Goal: Find specific page/section: Find specific page/section

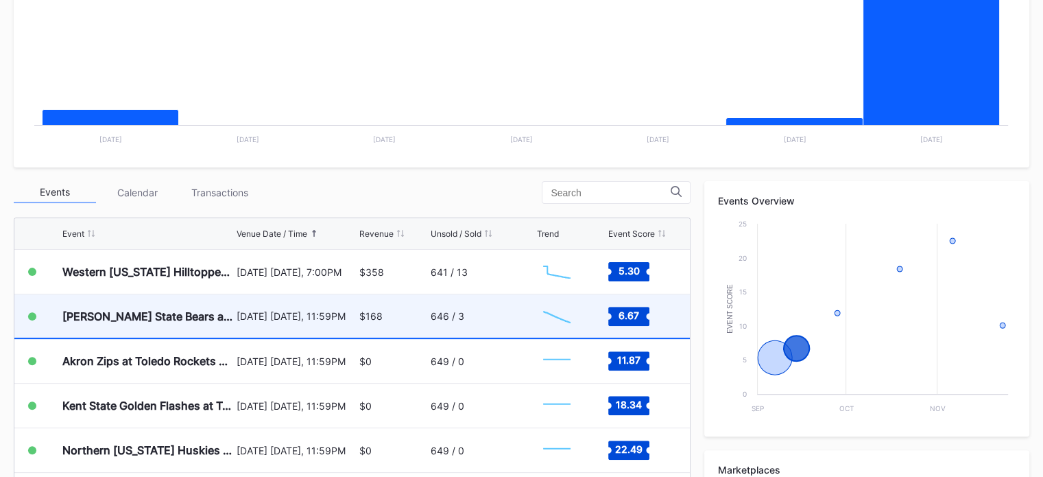
scroll to position [376, 0]
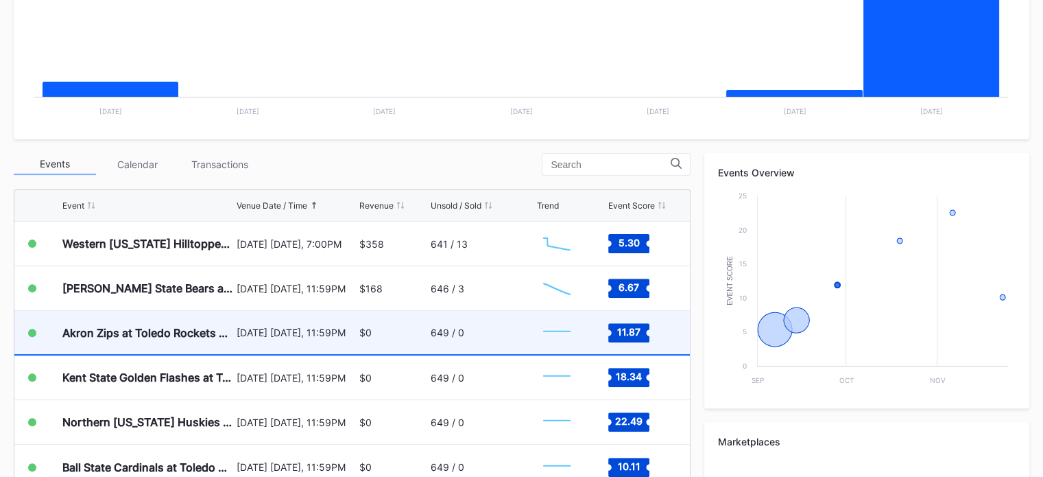
click at [377, 311] on div "$0" at bounding box center [393, 332] width 68 height 43
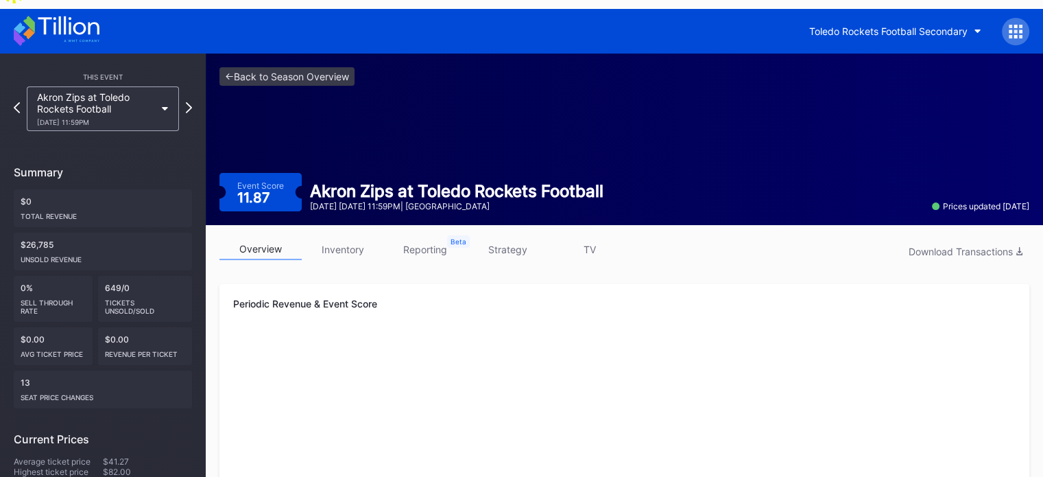
scroll to position [7, 0]
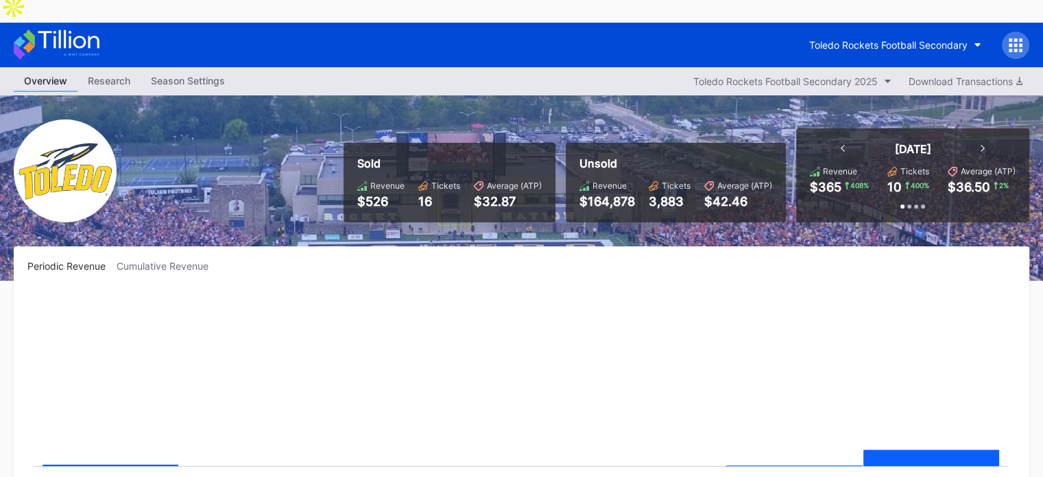
scroll to position [376, 0]
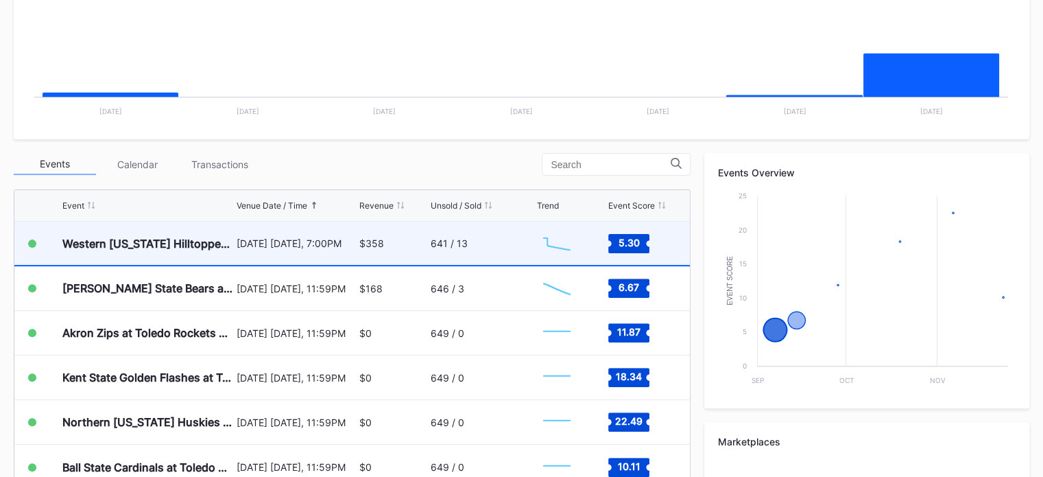
click at [387, 222] on div "$358" at bounding box center [393, 243] width 68 height 43
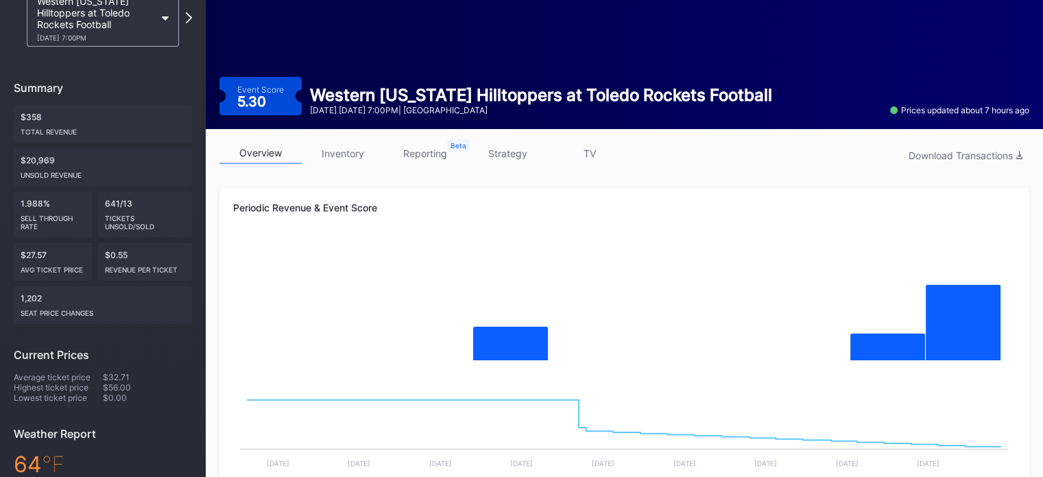
scroll to position [148, 0]
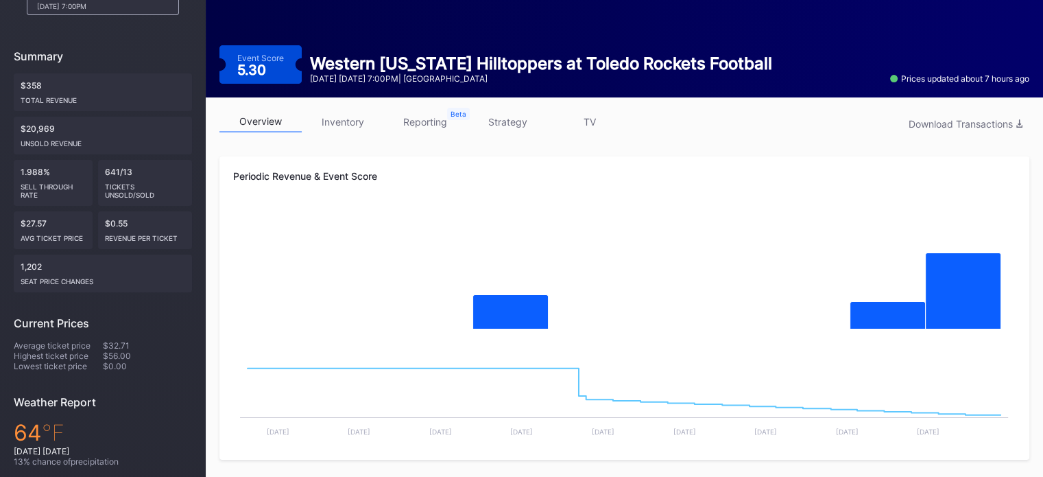
click at [409, 111] on link "reporting" at bounding box center [425, 121] width 82 height 21
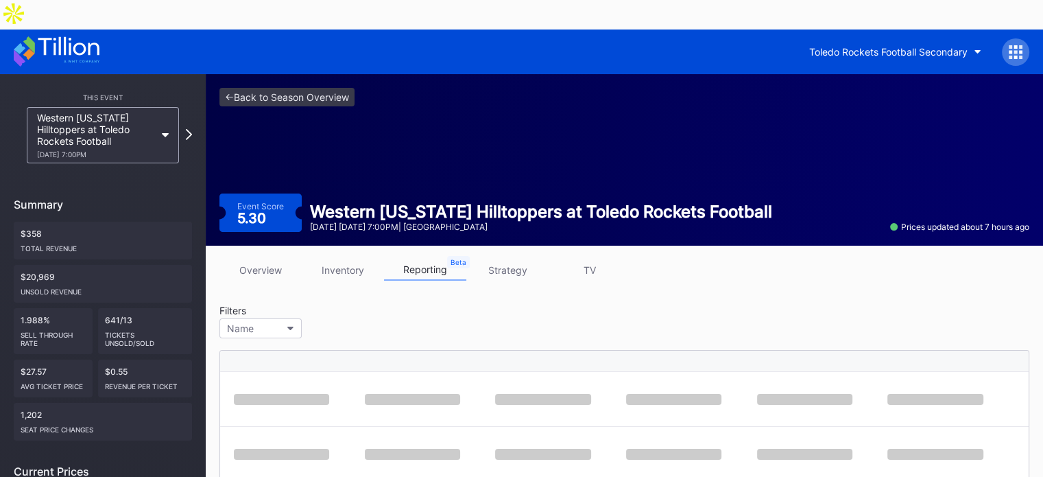
click at [329, 259] on link "inventory" at bounding box center [343, 269] width 82 height 21
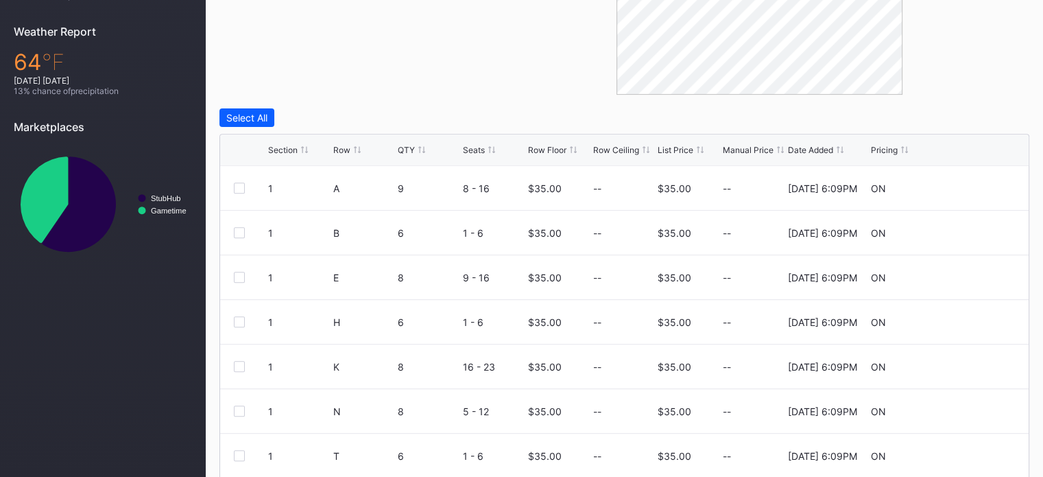
scroll to position [537, 0]
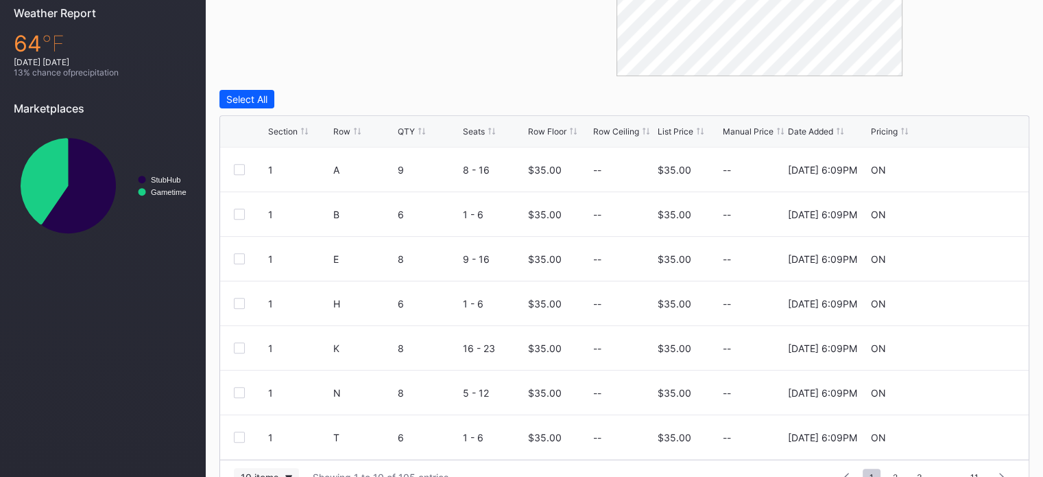
click at [284, 468] on button "10 items" at bounding box center [266, 477] width 65 height 19
click at [276, 420] on div "200 items" at bounding box center [266, 411] width 65 height 25
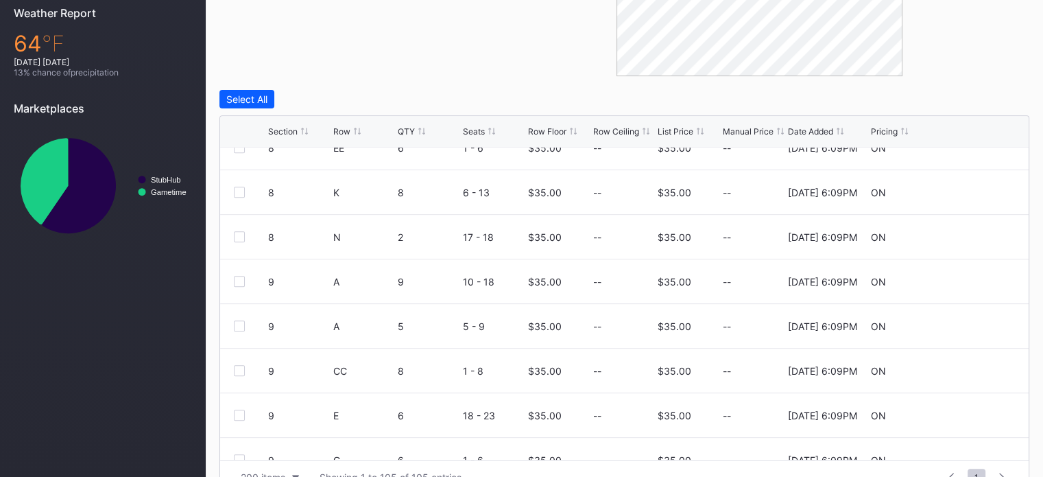
scroll to position [4129, 0]
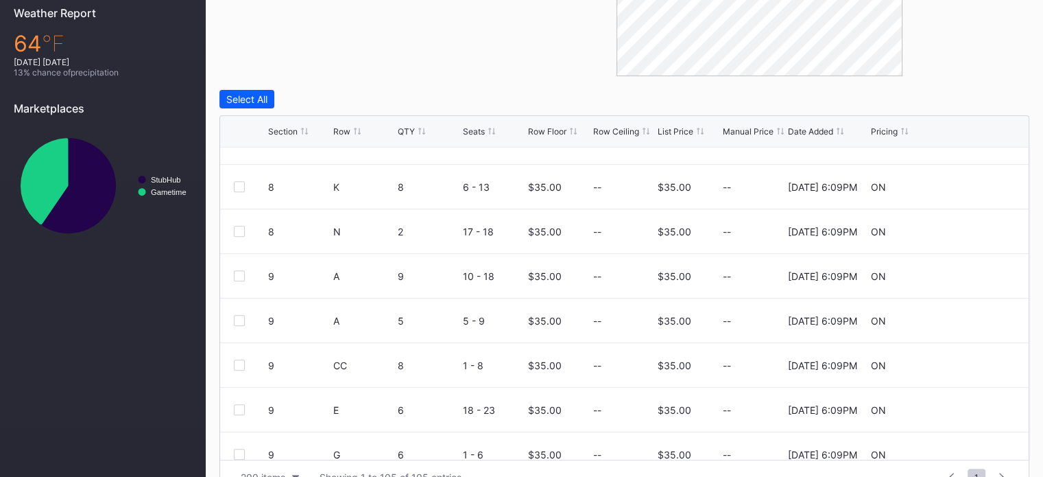
click at [284, 126] on div "Section" at bounding box center [282, 131] width 29 height 10
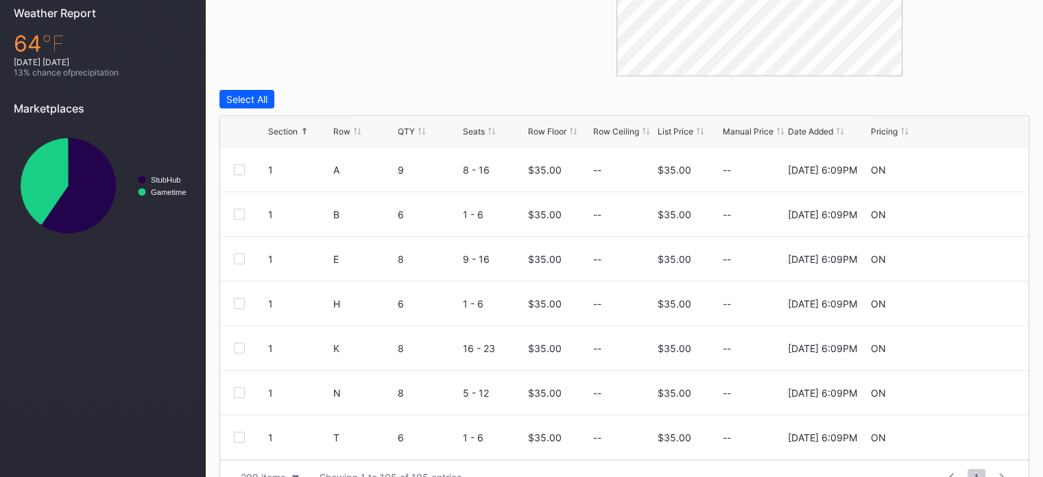
click at [285, 126] on div "Section" at bounding box center [282, 131] width 29 height 10
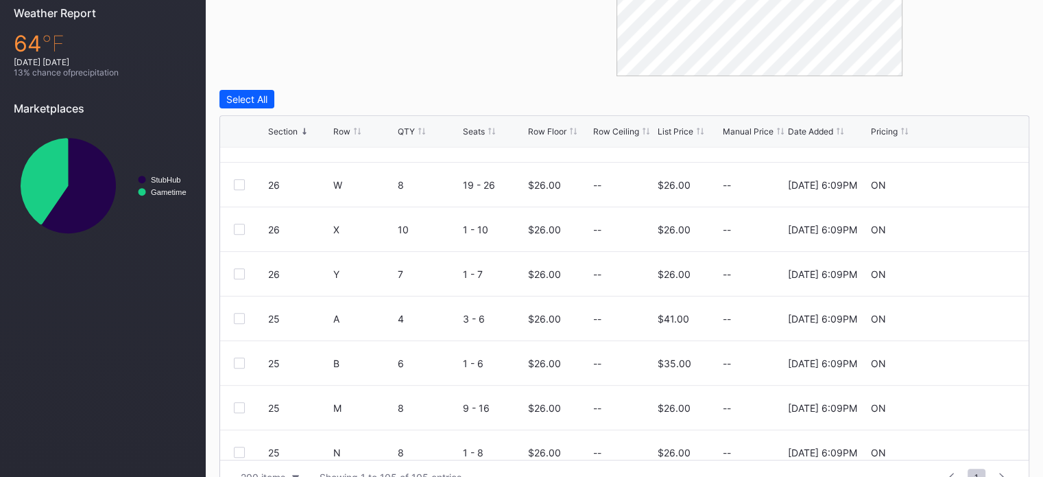
scroll to position [1011, 0]
